Goal: Task Accomplishment & Management: Manage account settings

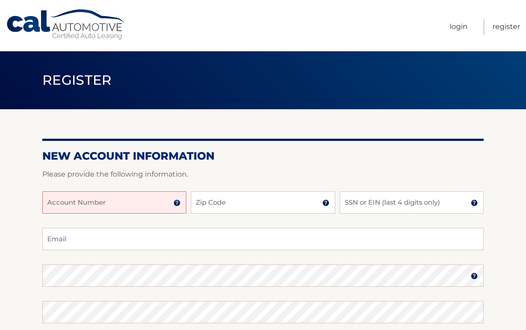
click at [58, 201] on input "Account Number" at bounding box center [114, 202] width 144 height 22
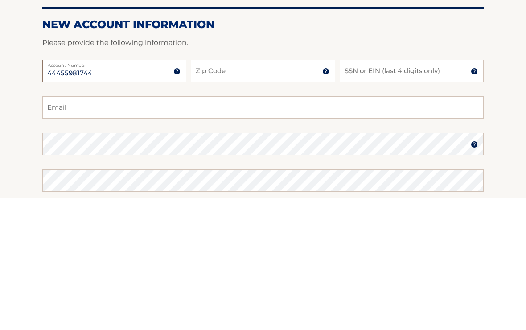
type input "44455981744"
click at [219, 191] on input "Zip Code" at bounding box center [263, 202] width 144 height 22
type input "10308"
click at [365, 191] on input "SSN or EIN (last 4 digits only)" at bounding box center [412, 202] width 144 height 22
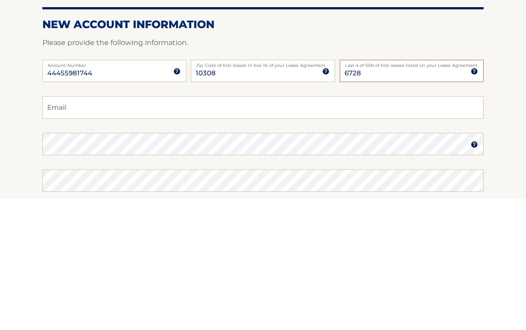
type input "6728"
click at [63, 228] on input "Email" at bounding box center [263, 239] width 442 height 22
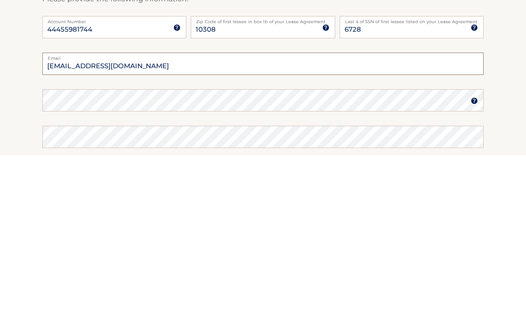
type input "wingip98@hotmail.com"
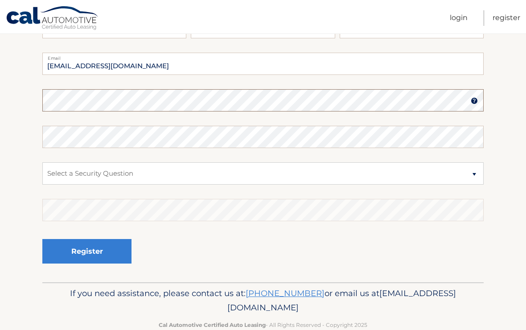
scroll to position [175, 0]
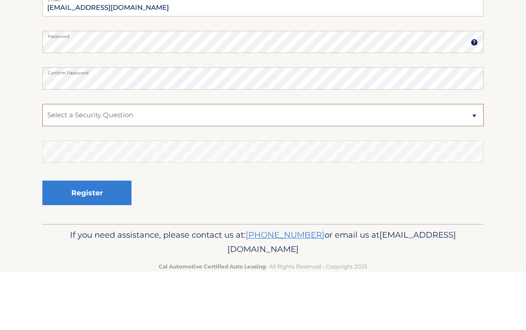
click at [474, 163] on select "Select a Security Question What was the name of your elementary school? What is…" at bounding box center [263, 174] width 442 height 22
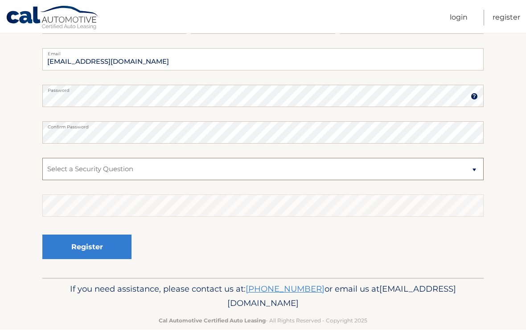
click at [475, 172] on select "Select a Security Question What was the name of your elementary school? What is…" at bounding box center [263, 169] width 442 height 22
select select "4"
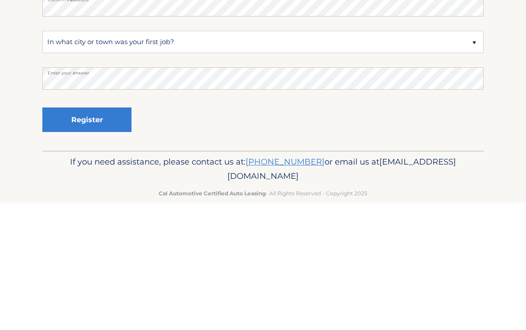
click at [94, 235] on button "Register" at bounding box center [86, 247] width 89 height 25
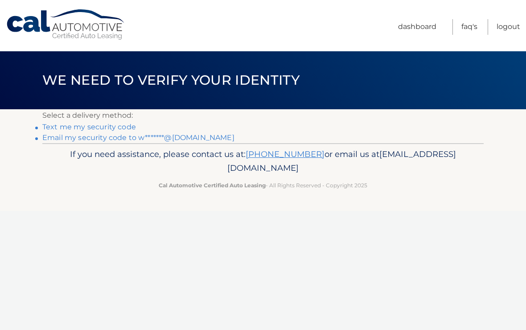
click at [176, 138] on link "Email my security code to w*******@hotmail.com" at bounding box center [138, 137] width 192 height 8
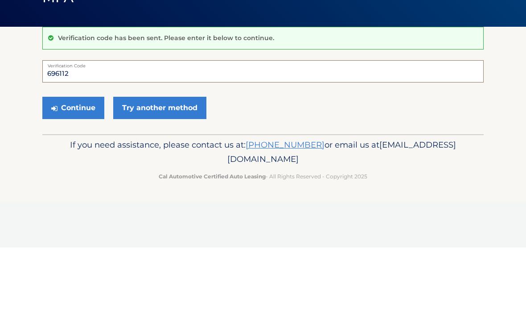
type input "696112"
click at [77, 179] on button "Continue" at bounding box center [73, 190] width 62 height 22
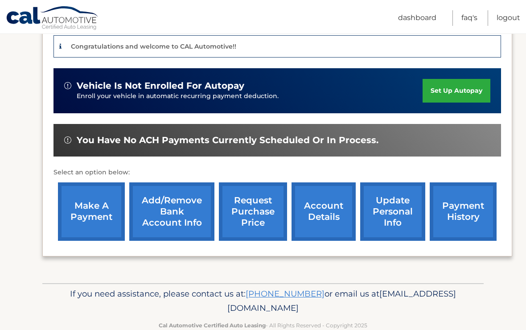
scroll to position [226, 0]
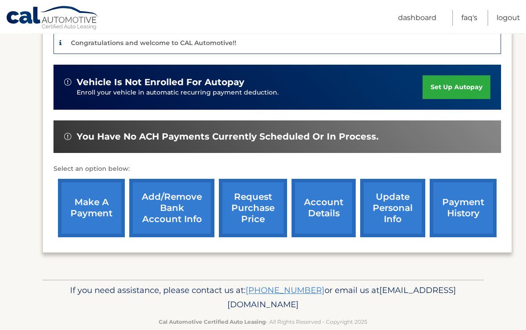
click at [464, 87] on link "set up autopay" at bounding box center [457, 88] width 68 height 24
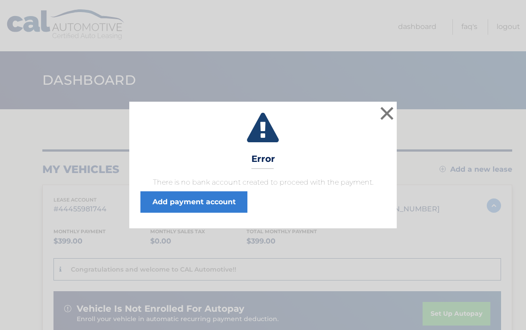
click at [218, 202] on link "Add payment account" at bounding box center [194, 201] width 107 height 21
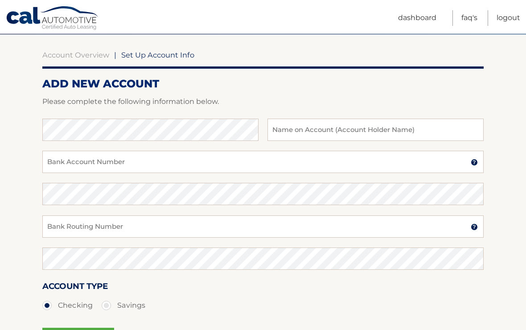
scroll to position [74, 0]
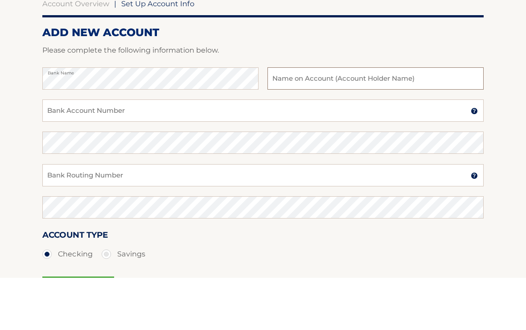
click at [292, 120] on input "text" at bounding box center [376, 131] width 216 height 22
type input "Wing Ip"
click at [62, 152] on input "Bank Account Number" at bounding box center [263, 163] width 442 height 22
click at [55, 152] on input "Bank Account Number" at bounding box center [263, 163] width 442 height 22
type input "746616249"
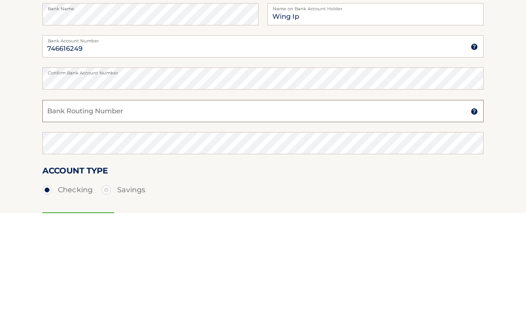
click at [56, 217] on input "Bank Routing Number" at bounding box center [263, 228] width 442 height 22
type input "021000021"
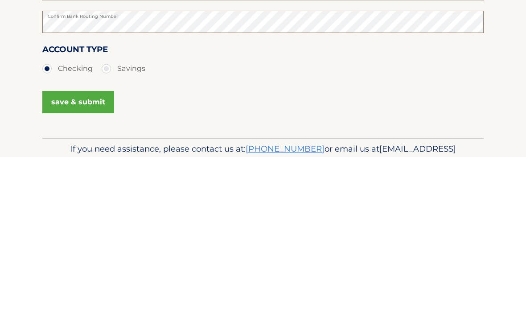
scroll to position [143, 0]
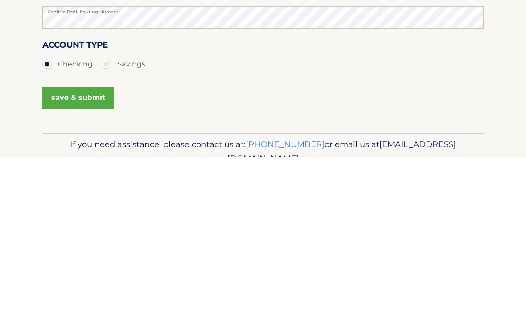
click at [73, 260] on button "save & submit" at bounding box center [78, 271] width 72 height 22
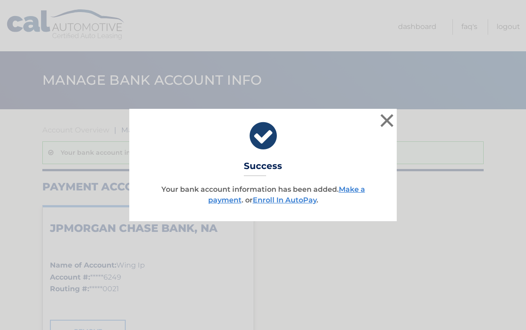
click at [353, 189] on link "Make a payment" at bounding box center [286, 194] width 157 height 19
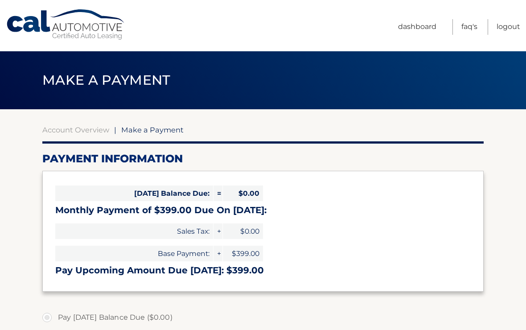
select select "YjU3MTJiNzEtNDhhMi00MTEzLWI1NmMtY2MwZDMxODUyOGQ4"
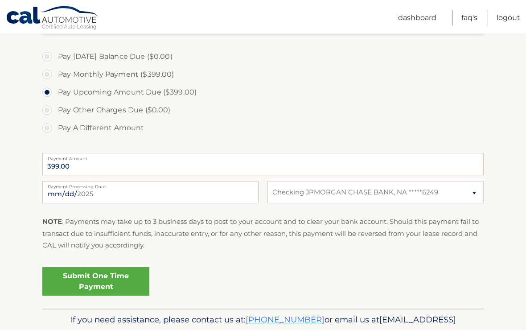
scroll to position [260, 0]
click at [50, 72] on label "Pay Monthly Payment ($399.00)" at bounding box center [263, 76] width 442 height 18
click at [50, 72] on input "Pay Monthly Payment ($399.00)" at bounding box center [50, 74] width 9 height 14
radio input "true"
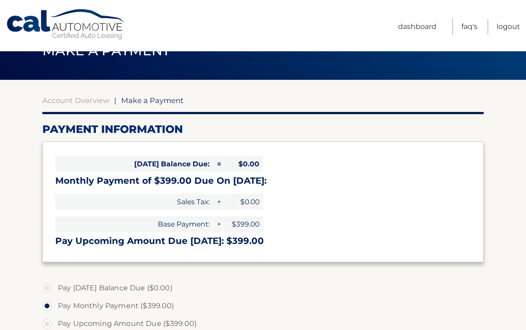
scroll to position [0, 0]
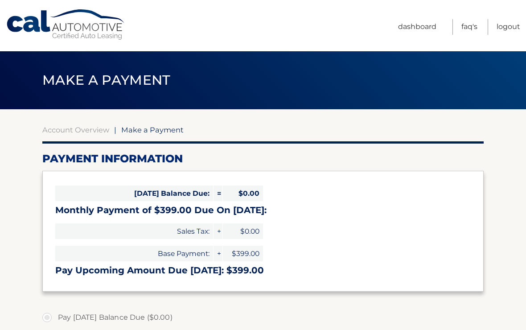
click at [417, 26] on link "Dashboard" at bounding box center [417, 27] width 38 height 16
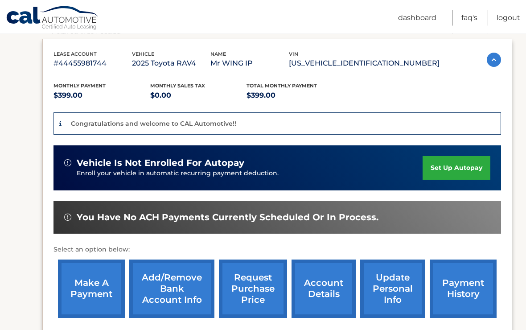
scroll to position [146, 0]
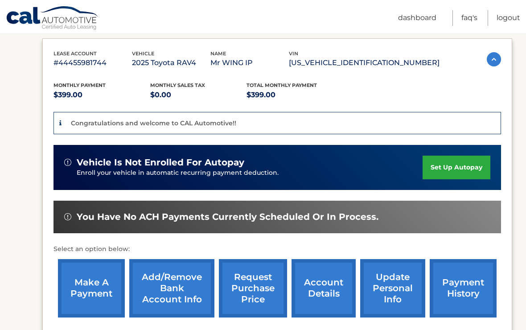
click at [456, 166] on link "set up autopay" at bounding box center [457, 168] width 68 height 24
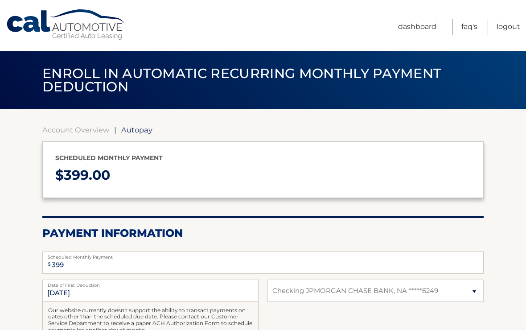
select select "YjU3MTJiNzEtNDhhMi00MTEzLWI1NmMtY2MwZDMxODUyOGQ4"
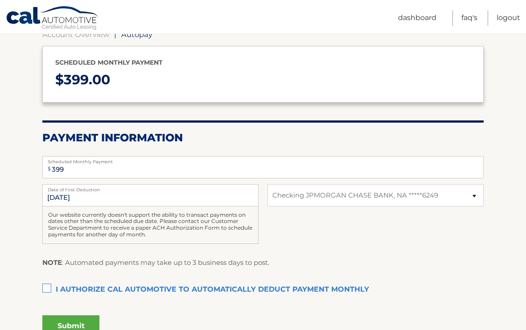
scroll to position [98, 0]
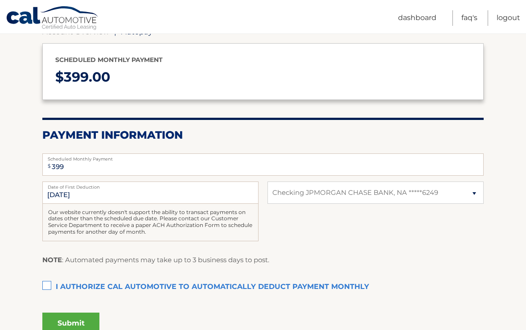
click at [47, 283] on label "I authorize cal automotive to automatically deduct payment monthly This checkbo…" at bounding box center [263, 287] width 442 height 18
click at [0, 0] on input "I authorize cal automotive to automatically deduct payment monthly This checkbo…" at bounding box center [0, 0] width 0 height 0
click at [77, 323] on button "Submit" at bounding box center [70, 323] width 57 height 21
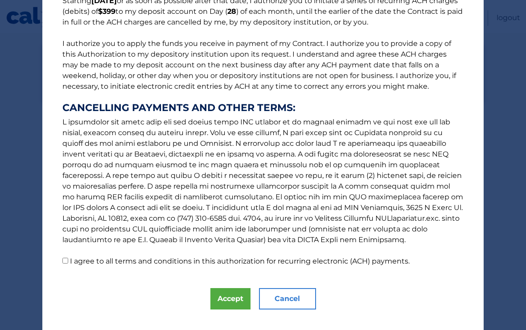
scroll to position [87, 0]
click at [67, 260] on input "I agree to all terms and conditions in this authorization for recurring electro…" at bounding box center [65, 261] width 6 height 6
checkbox input "true"
click at [229, 300] on button "Accept" at bounding box center [231, 298] width 40 height 21
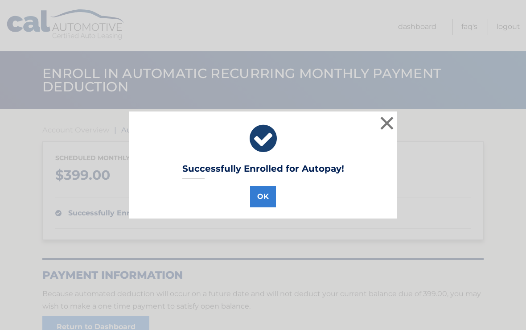
click at [265, 199] on button "OK" at bounding box center [263, 196] width 26 height 21
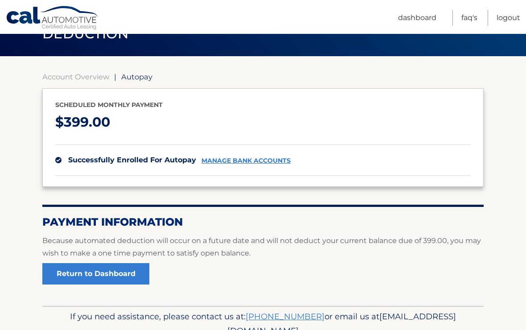
scroll to position [80, 0]
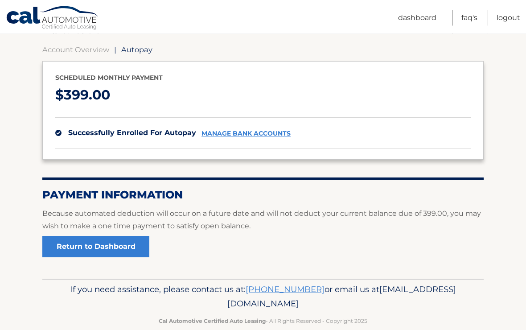
click at [126, 247] on link "Return to Dashboard" at bounding box center [95, 246] width 107 height 21
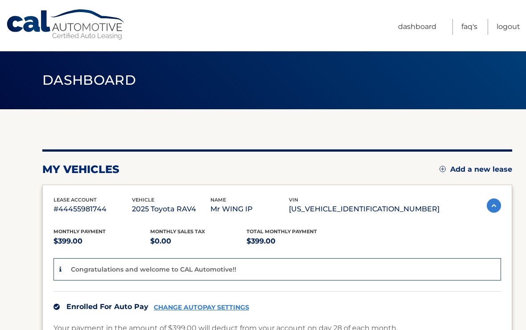
click at [505, 27] on link "Logout" at bounding box center [509, 27] width 24 height 16
